Goal: Navigation & Orientation: Find specific page/section

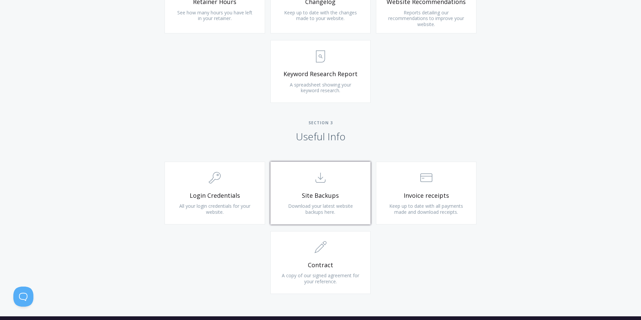
scroll to position [515, 0]
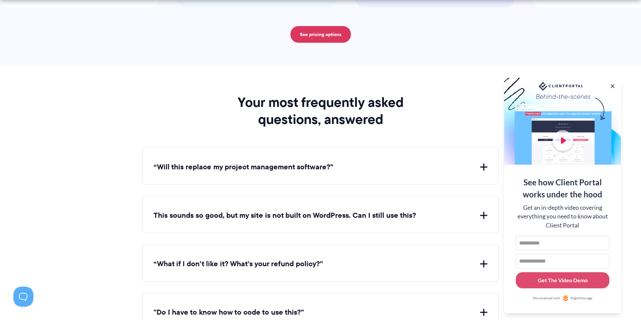
scroll to position [2354, 0]
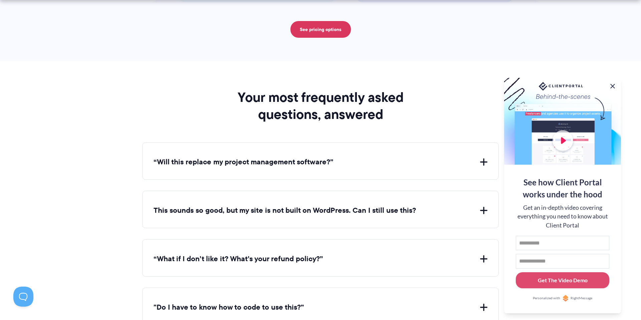
click at [613, 83] on button at bounding box center [613, 86] width 8 height 8
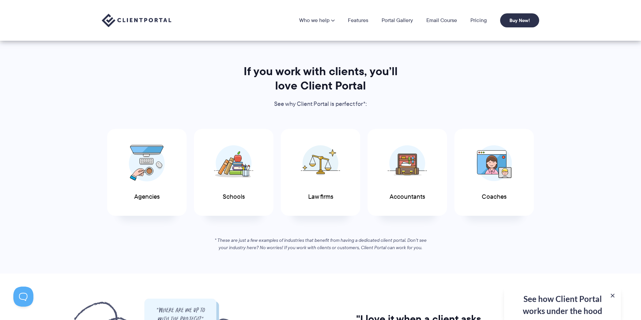
scroll to position [0, 0]
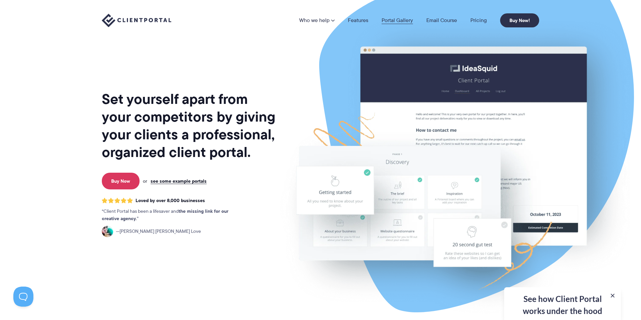
click at [395, 18] on link "Portal Gallery" at bounding box center [397, 20] width 31 height 5
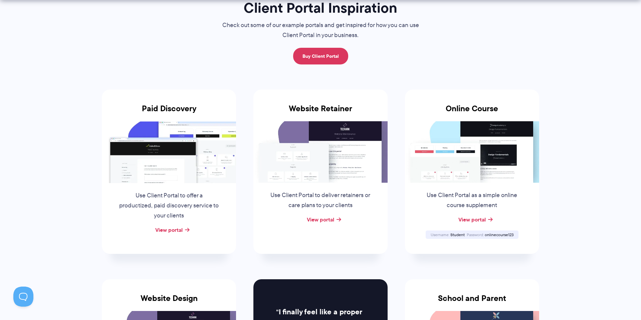
scroll to position [66, 0]
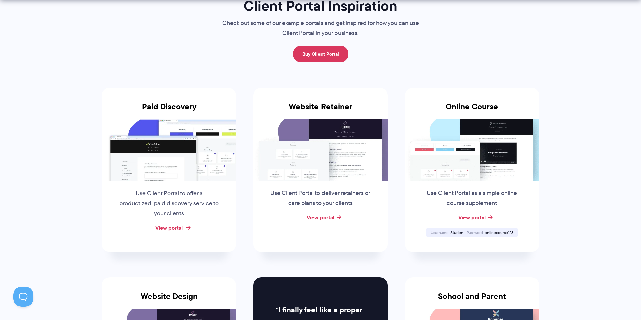
click at [175, 230] on link "View portal" at bounding box center [168, 228] width 27 height 8
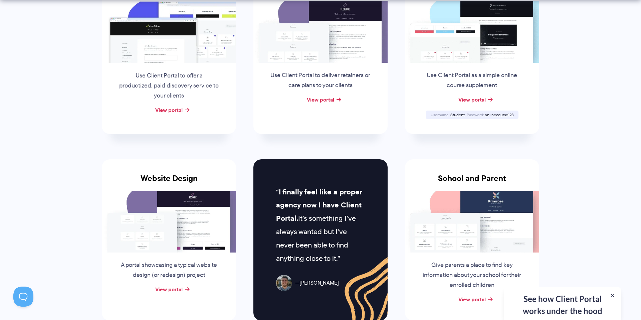
scroll to position [185, 0]
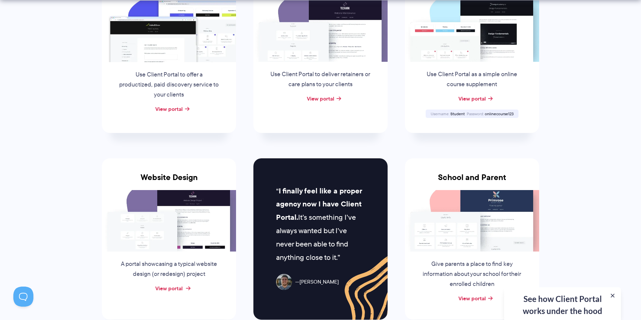
click at [169, 288] on link "View portal" at bounding box center [168, 288] width 27 height 8
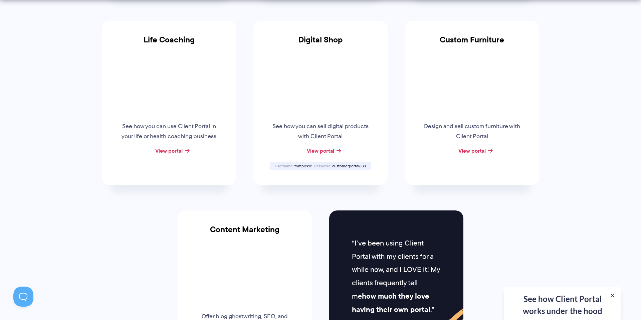
scroll to position [512, 0]
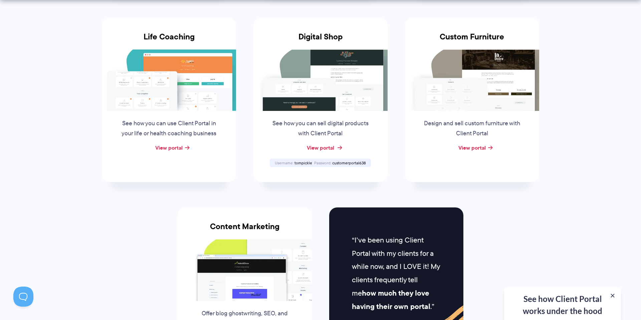
click at [324, 146] on link "View portal" at bounding box center [320, 148] width 27 height 8
click at [301, 160] on span "tompickle" at bounding box center [304, 163] width 18 height 6
copy span "tompickle"
click at [345, 161] on span "customerportal638" at bounding box center [349, 163] width 34 height 6
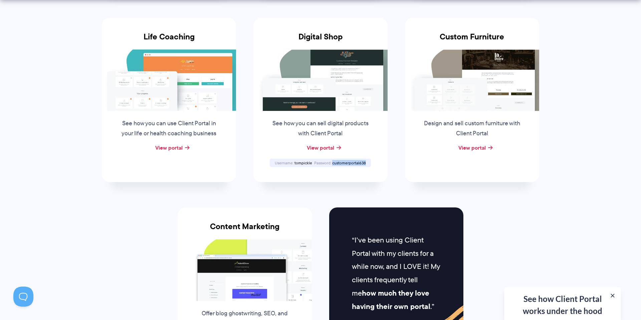
click at [345, 161] on span "customerportal638" at bounding box center [349, 163] width 34 height 6
copy span "customerportal638"
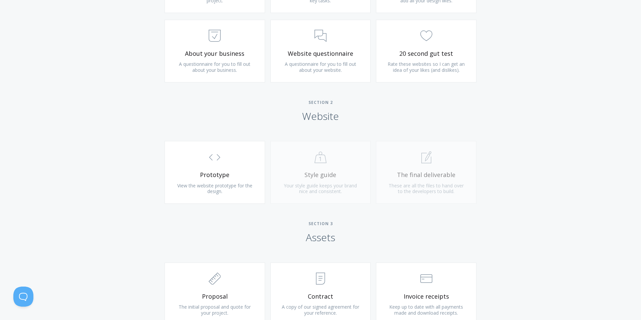
scroll to position [502, 0]
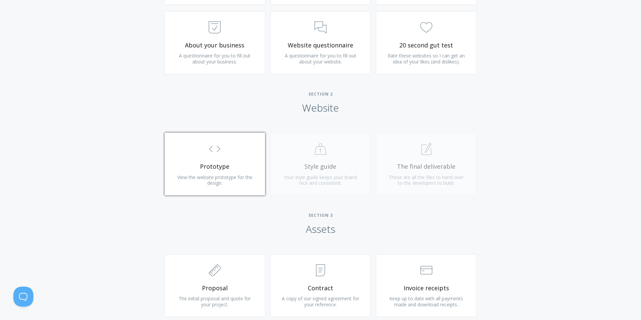
click at [226, 181] on link ".st0{fill:none;stroke:#000000;stroke-width:2;stroke-miterlimit:10;} Untitled-16…" at bounding box center [215, 164] width 101 height 63
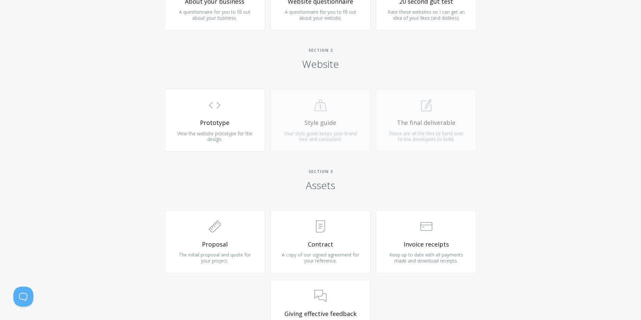
scroll to position [565, 0]
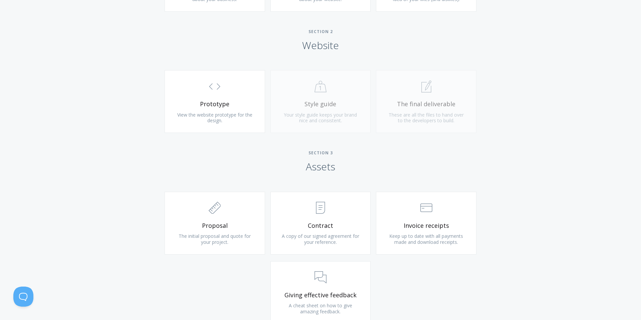
click at [529, 133] on div "Type more than three characters to get results. See search results below. No se…" at bounding box center [320, 68] width 641 height 558
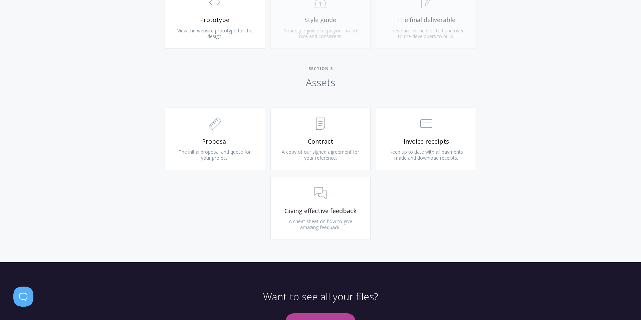
scroll to position [629, 0]
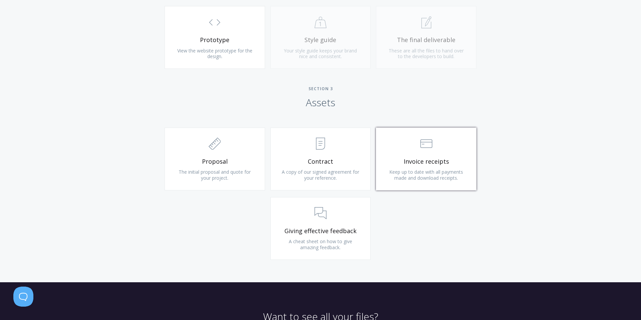
click at [411, 156] on link ".st0{fill:none;stroke:#000000;stroke-width:2;stroke-miterlimit:10;} Financial I…" at bounding box center [426, 159] width 101 height 63
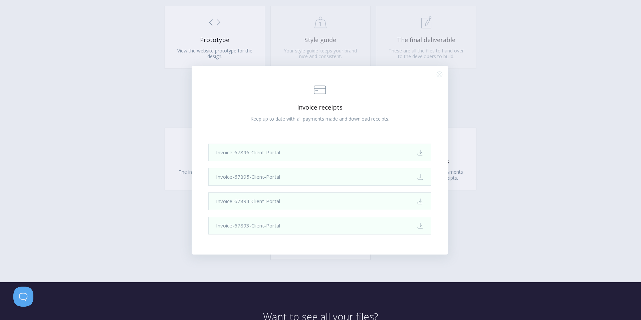
click at [441, 72] on icon ".st0{fill:none;stroke:#000000;stroke-width:2;stroke-miterlimit:10;} Close" at bounding box center [440, 74] width 6 height 6
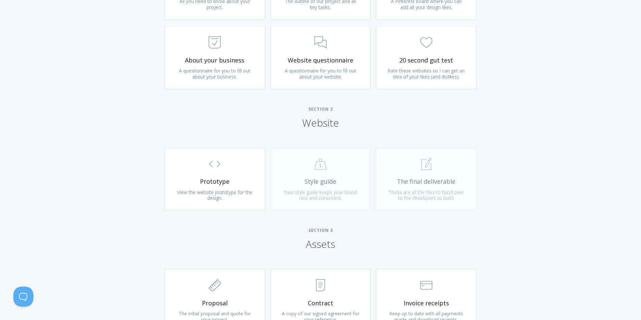
scroll to position [487, 0]
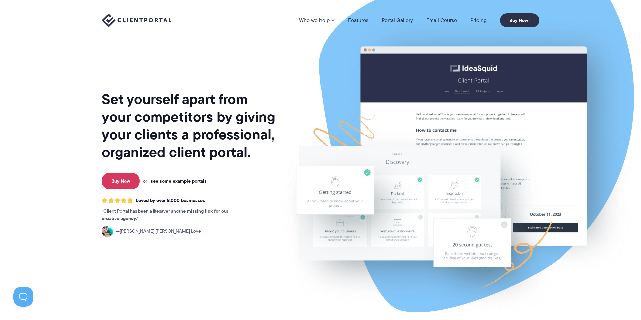
click at [390, 18] on link "Portal Gallery" at bounding box center [397, 20] width 31 height 5
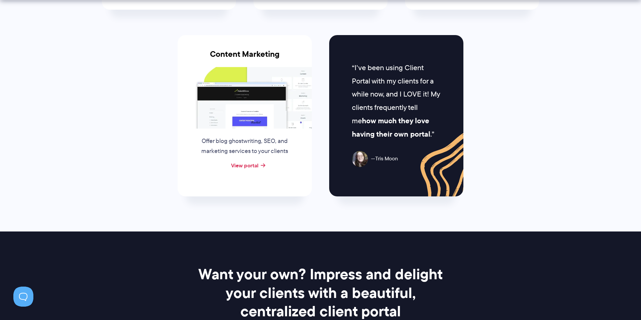
scroll to position [687, 0]
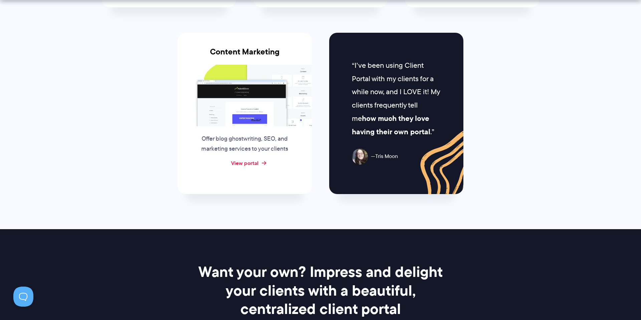
click at [257, 162] on link "View portal" at bounding box center [244, 163] width 27 height 8
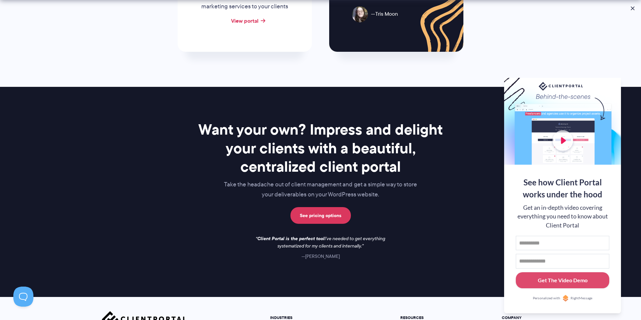
scroll to position [955, 0]
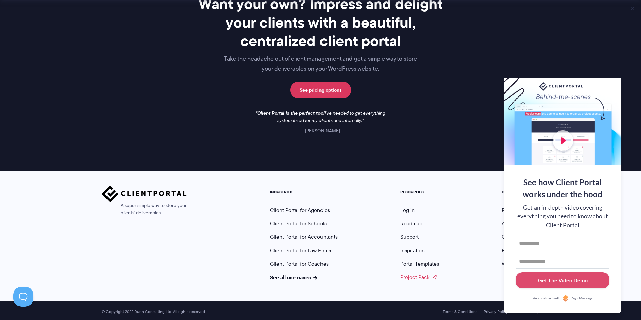
click at [418, 273] on link "Project Pack" at bounding box center [419, 277] width 36 height 8
